Goal: Task Accomplishment & Management: Manage account settings

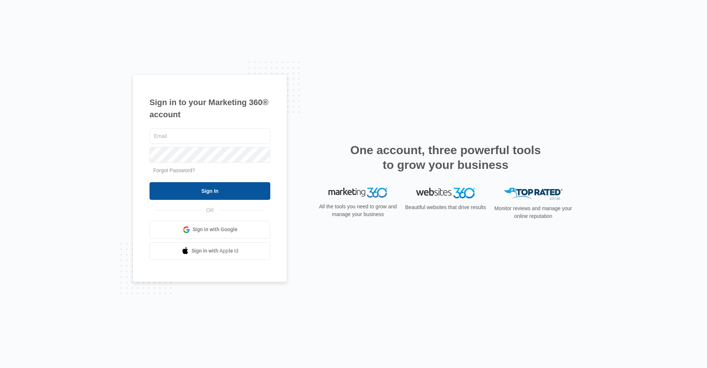
type input "[EMAIL_ADDRESS][DOMAIN_NAME]"
click at [240, 183] on input "Sign In" at bounding box center [210, 191] width 121 height 18
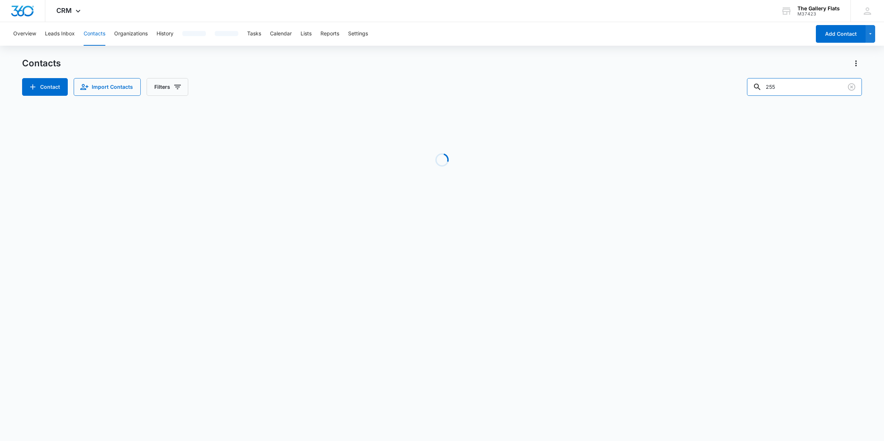
drag, startPoint x: 794, startPoint y: 85, endPoint x: 546, endPoint y: 85, distance: 248.2
click at [583, 85] on div "Contact Import Contacts Filters 255" at bounding box center [442, 87] width 840 height 18
type input "505"
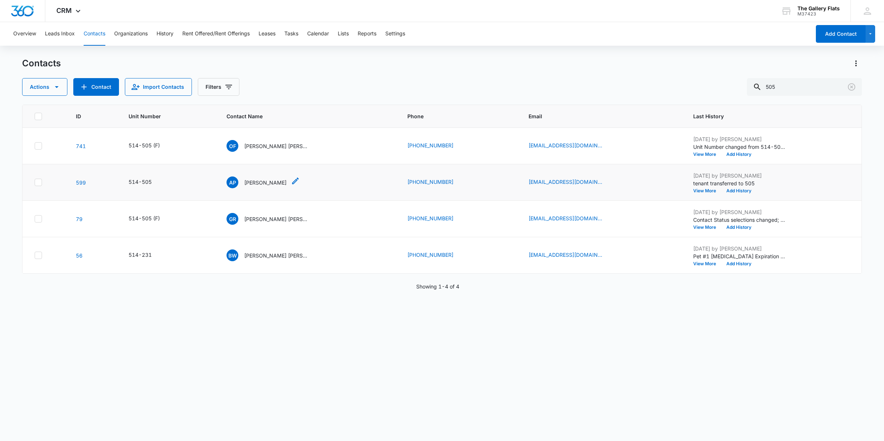
click at [258, 177] on div "AP Angela Pate" at bounding box center [257, 182] width 60 height 12
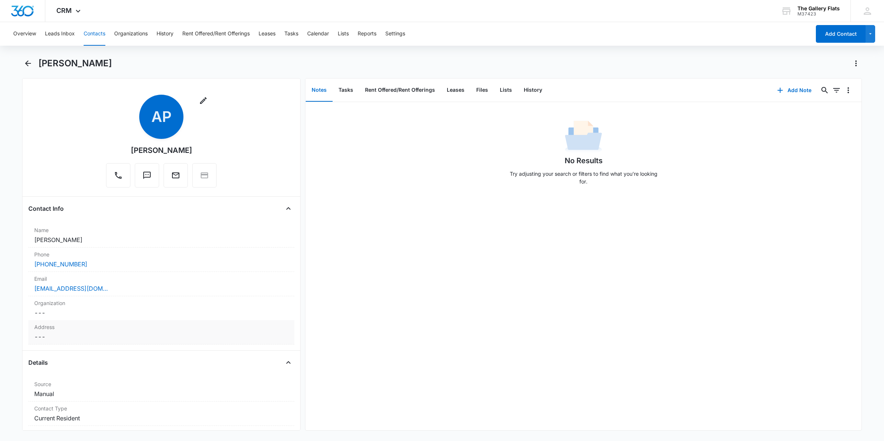
scroll to position [199, 0]
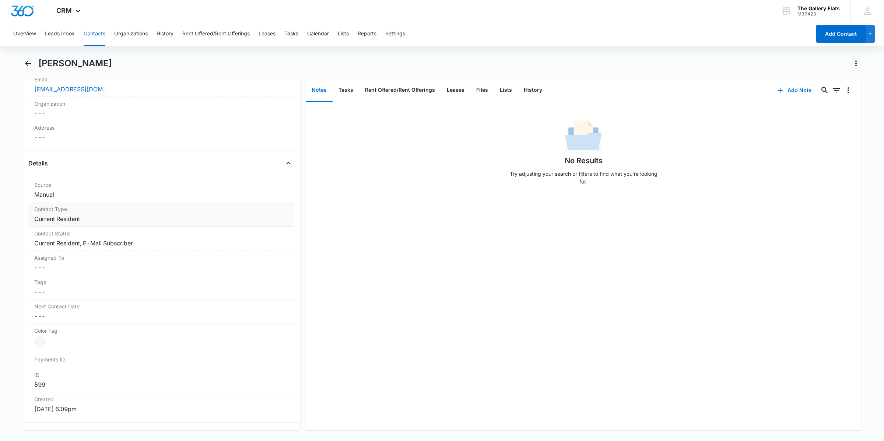
click at [126, 218] on dd "Cancel Save Changes Current Resident" at bounding box center [161, 218] width 254 height 9
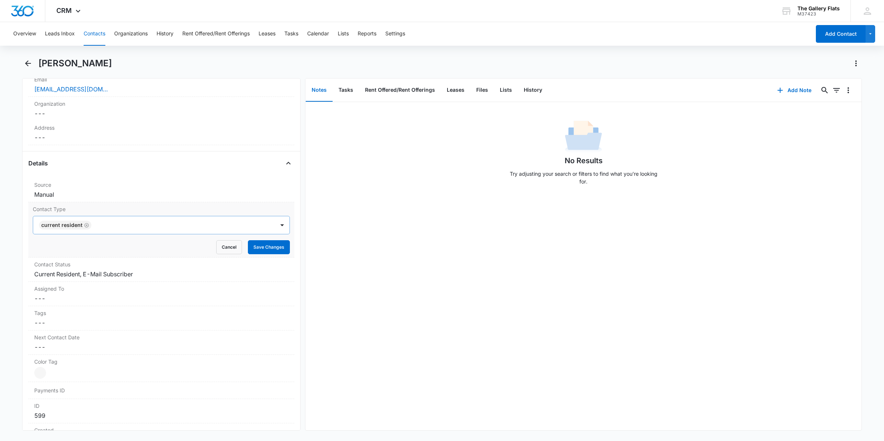
click at [85, 225] on icon "Remove Current Resident" at bounding box center [86, 225] width 5 height 6
click at [85, 226] on div at bounding box center [152, 225] width 225 height 10
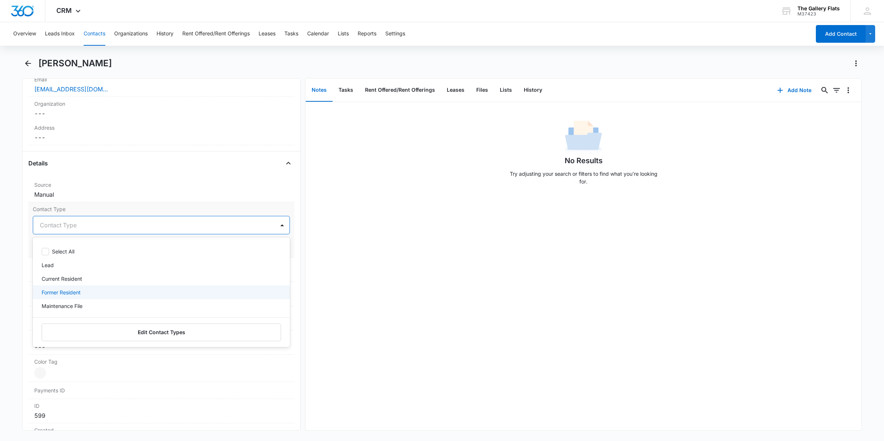
click at [80, 288] on div "Former Resident" at bounding box center [161, 292] width 257 height 14
drag, startPoint x: 229, startPoint y: 387, endPoint x: 227, endPoint y: 360, distance: 27.3
click at [228, 387] on div "Payments ID" at bounding box center [161, 390] width 266 height 17
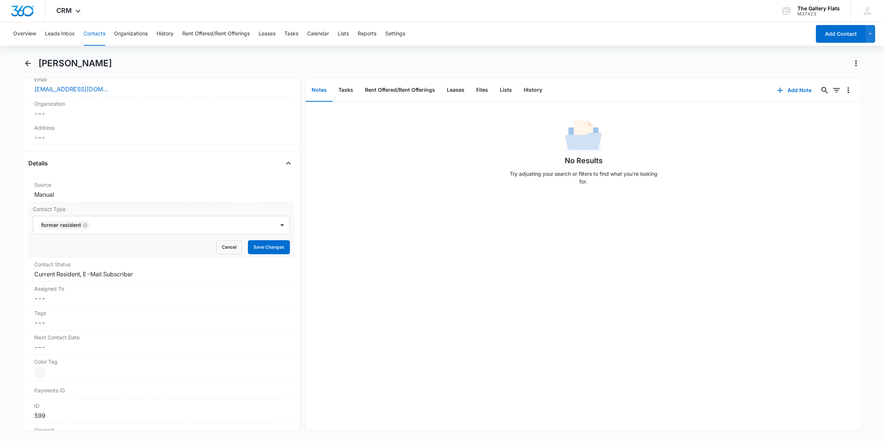
click at [261, 255] on div "Contact Type Former Resident Cancel Save Changes" at bounding box center [161, 229] width 266 height 55
click at [261, 249] on button "Save Changes" at bounding box center [269, 247] width 42 height 14
click at [234, 266] on label "Contact Status" at bounding box center [161, 264] width 254 height 8
click at [113, 282] on div "E-Mail Subscriber" at bounding box center [118, 280] width 46 height 5
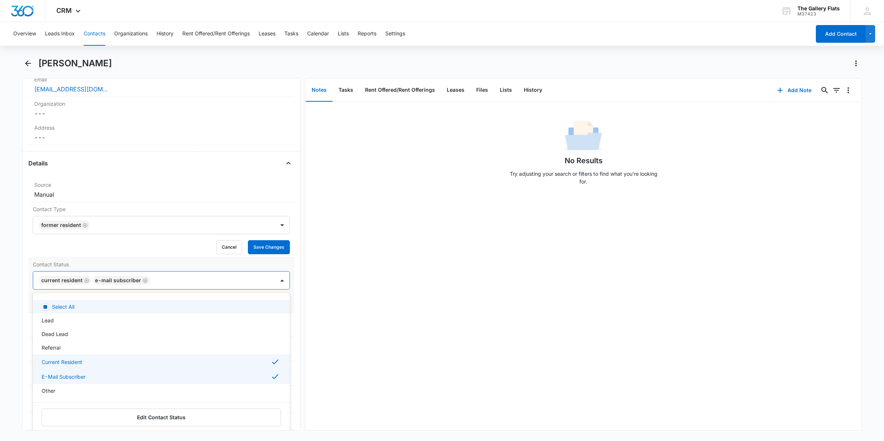
click at [143, 282] on icon "Remove E-Mail Subscriber" at bounding box center [145, 281] width 5 height 6
click at [83, 280] on div "Remove Current Resident" at bounding box center [85, 280] width 7 height 5
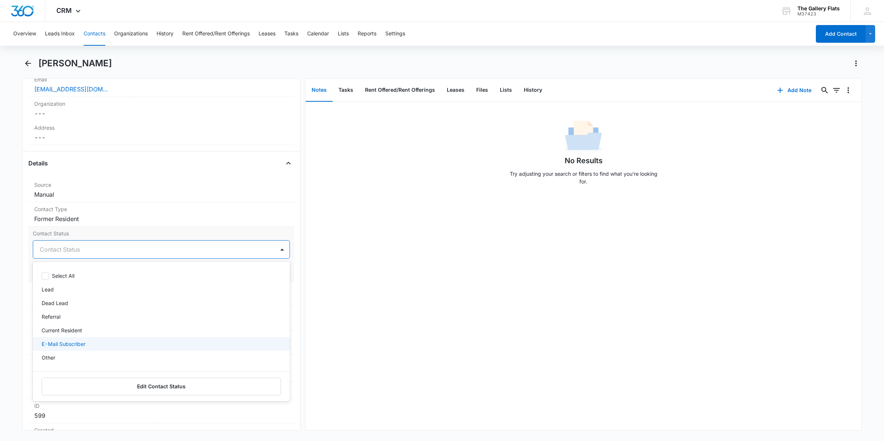
scroll to position [65, 0]
click at [73, 348] on p "Former Tenant" at bounding box center [59, 347] width 35 height 8
click at [126, 246] on div at bounding box center [176, 249] width 178 height 10
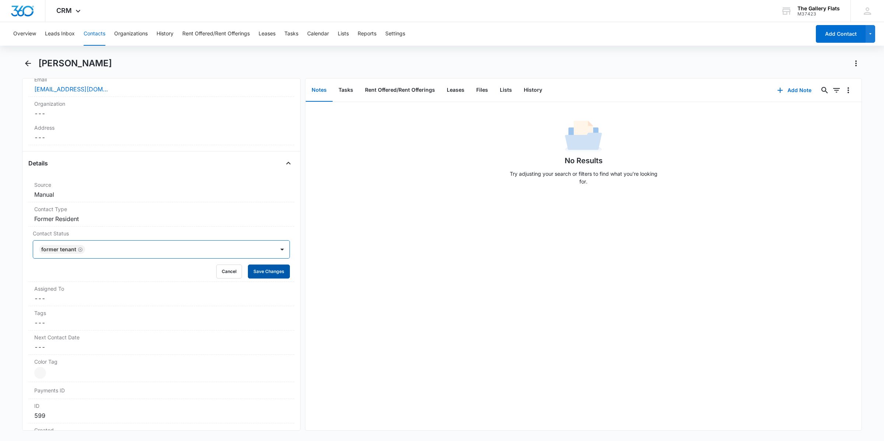
click at [264, 272] on button "Save Changes" at bounding box center [269, 271] width 42 height 14
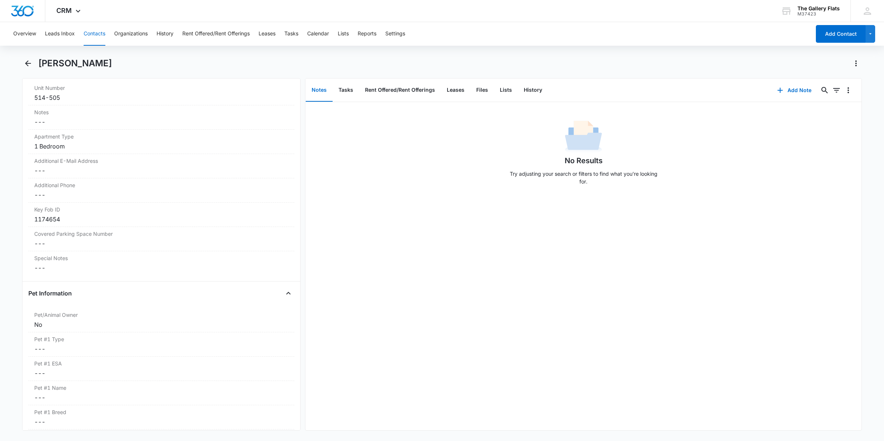
scroll to position [567, 0]
click at [67, 323] on div "No" at bounding box center [161, 324] width 254 height 9
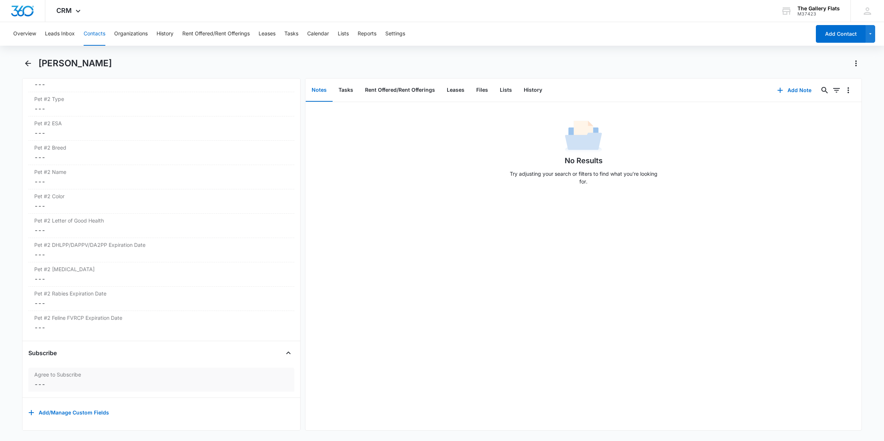
click at [82, 371] on label "Agree to Subscribe" at bounding box center [161, 375] width 254 height 8
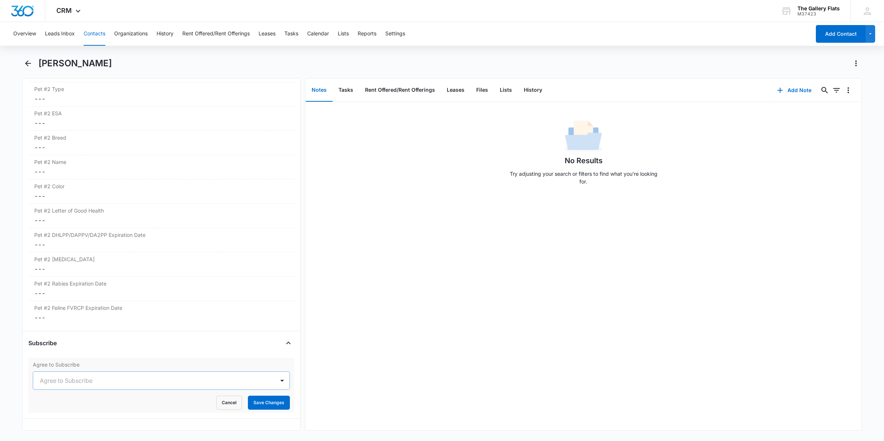
click at [75, 385] on div at bounding box center [152, 380] width 225 height 10
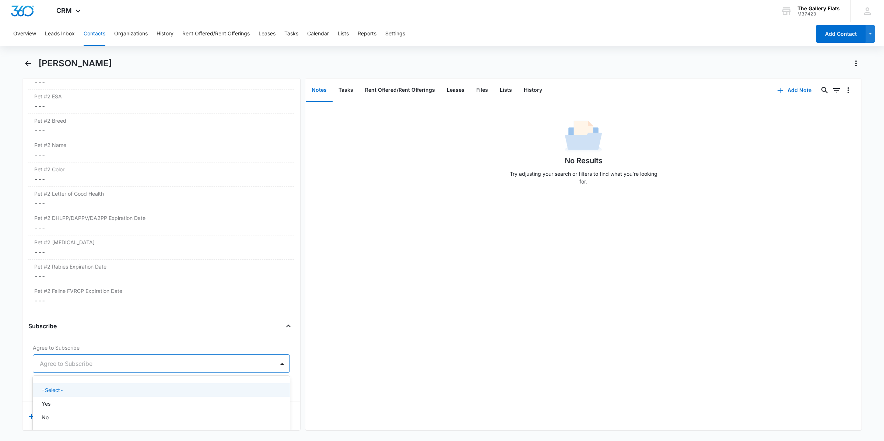
scroll to position [1133, 0]
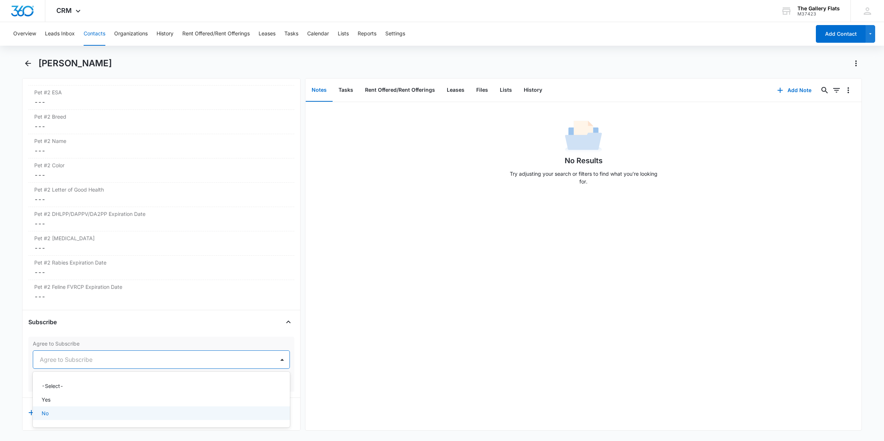
click at [89, 411] on div "No" at bounding box center [161, 413] width 257 height 14
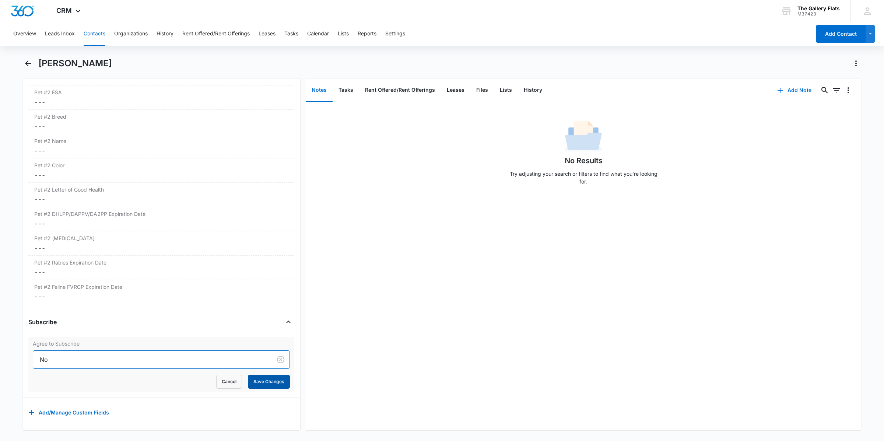
click at [260, 376] on button "Save Changes" at bounding box center [269, 382] width 42 height 14
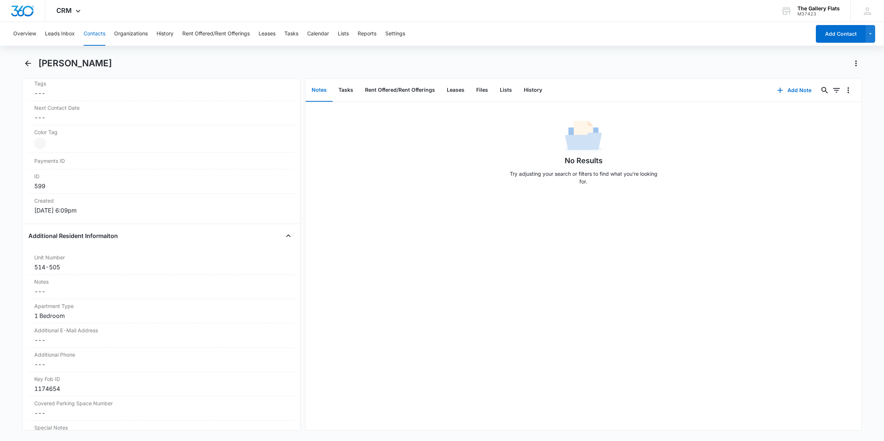
scroll to position [399, 0]
click at [89, 266] on div "514-505" at bounding box center [161, 265] width 254 height 9
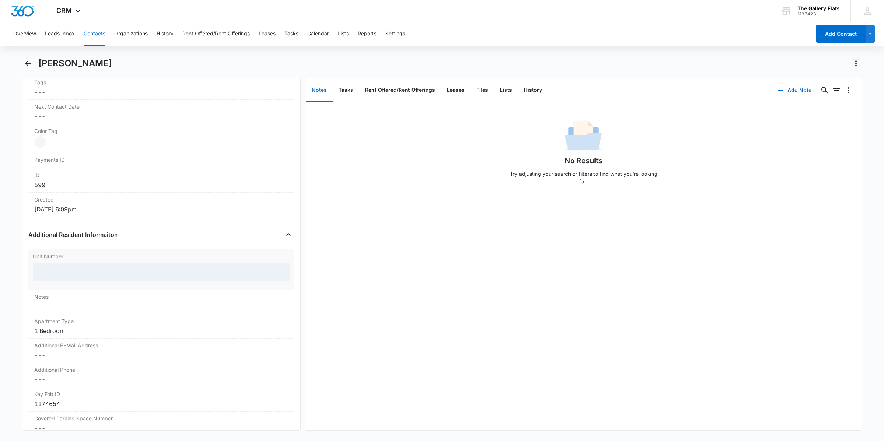
click at [84, 273] on div at bounding box center [161, 272] width 257 height 18
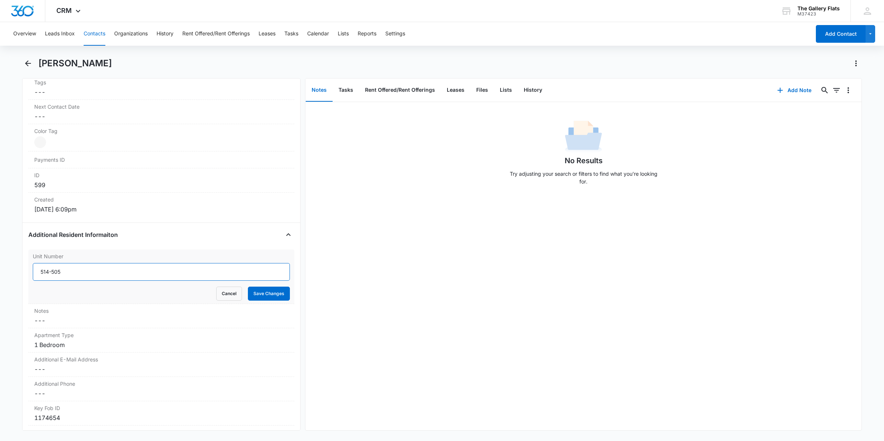
click at [72, 275] on input "514-505" at bounding box center [161, 272] width 257 height 18
type input "514-505 (F)"
click at [248, 287] on button "Save Changes" at bounding box center [269, 294] width 42 height 14
click at [268, 297] on div "Notes Cancel Save Changes ---" at bounding box center [161, 286] width 266 height 24
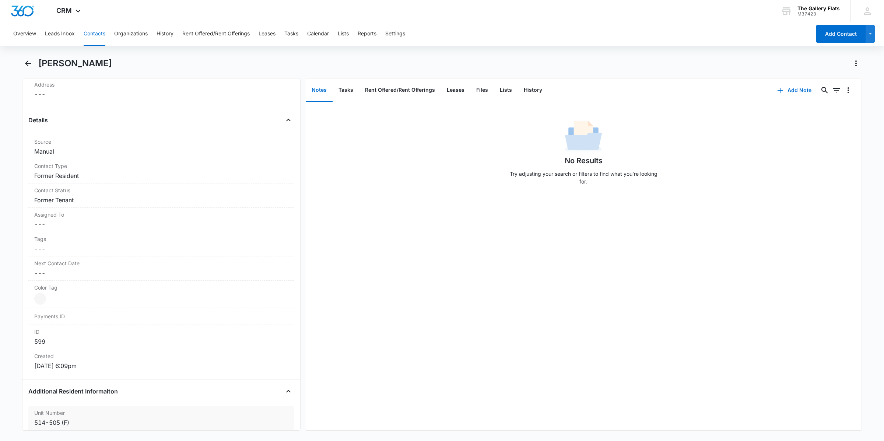
scroll to position [0, 0]
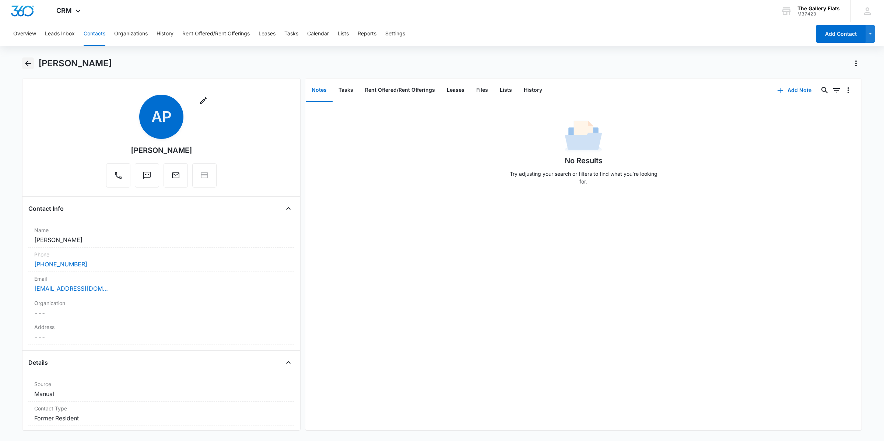
click at [29, 59] on icon "Back" at bounding box center [28, 63] width 9 height 9
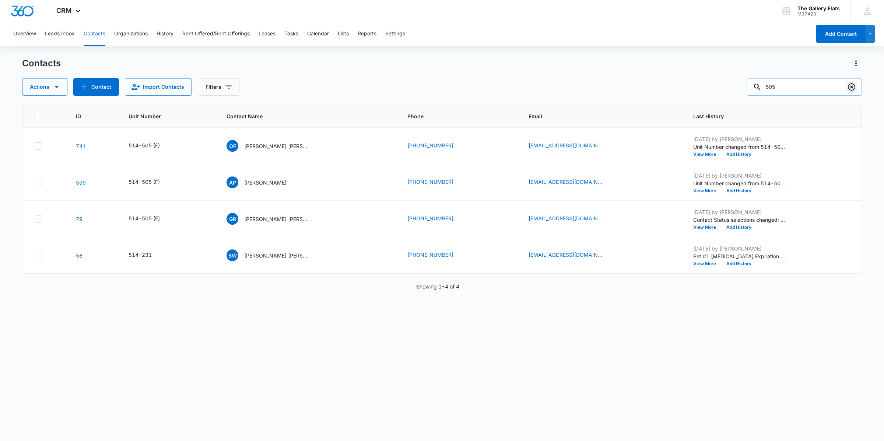
click at [855, 85] on icon "Clear" at bounding box center [851, 86] width 9 height 9
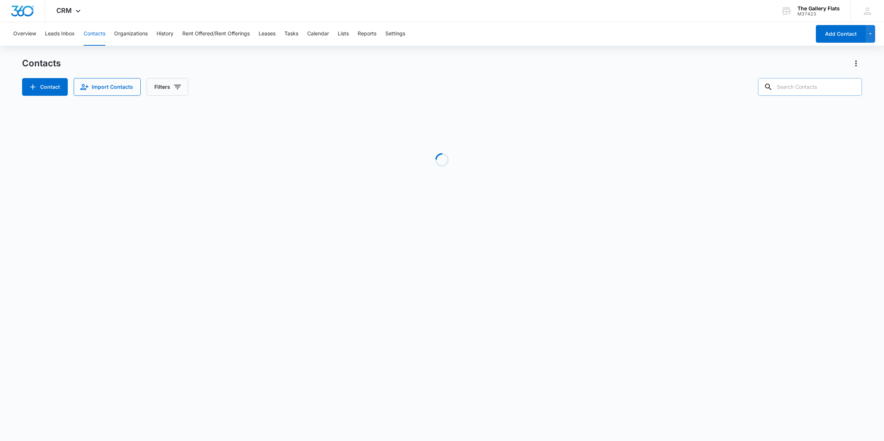
drag, startPoint x: 829, startPoint y: 85, endPoint x: 840, endPoint y: 91, distance: 12.2
click at [828, 84] on input "text" at bounding box center [810, 87] width 104 height 18
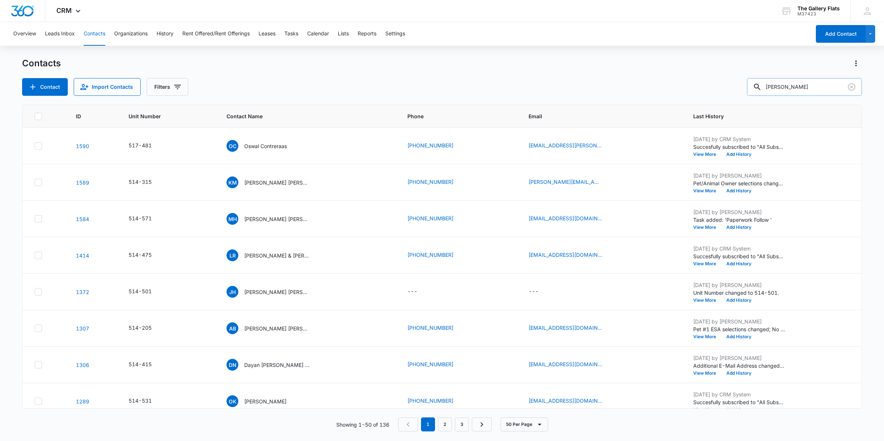
type input "rebecca"
